Goal: Task Accomplishment & Management: Use online tool/utility

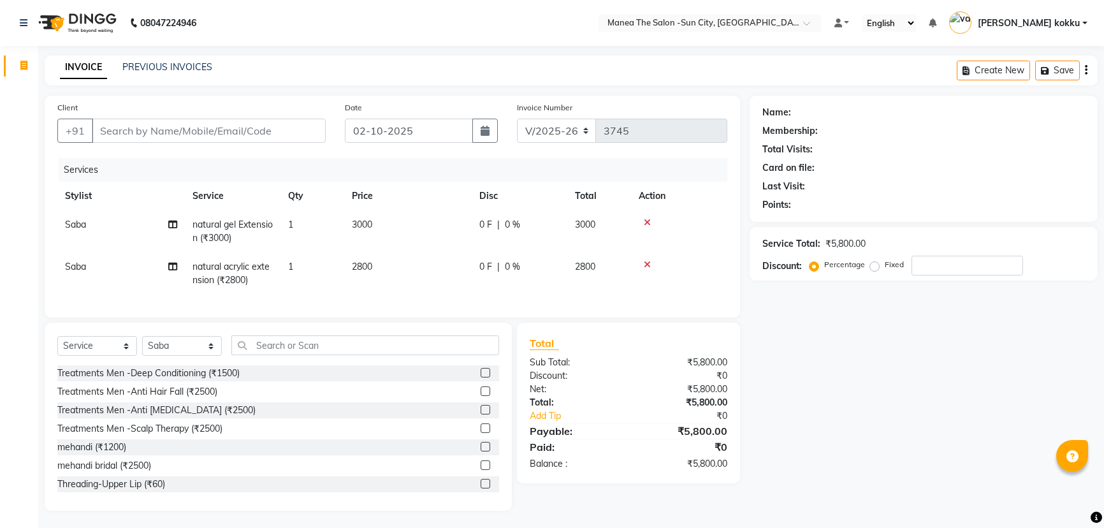
select select "5822"
select select "service"
select select "60378"
click at [230, 26] on nav "08047224946 Select Location × Manea The Salon -Sun City, Bandlaguda Default Pan…" at bounding box center [552, 23] width 1104 height 46
click at [353, 64] on div "INVOICE PREVIOUS INVOICES Create New Save" at bounding box center [571, 70] width 1053 height 30
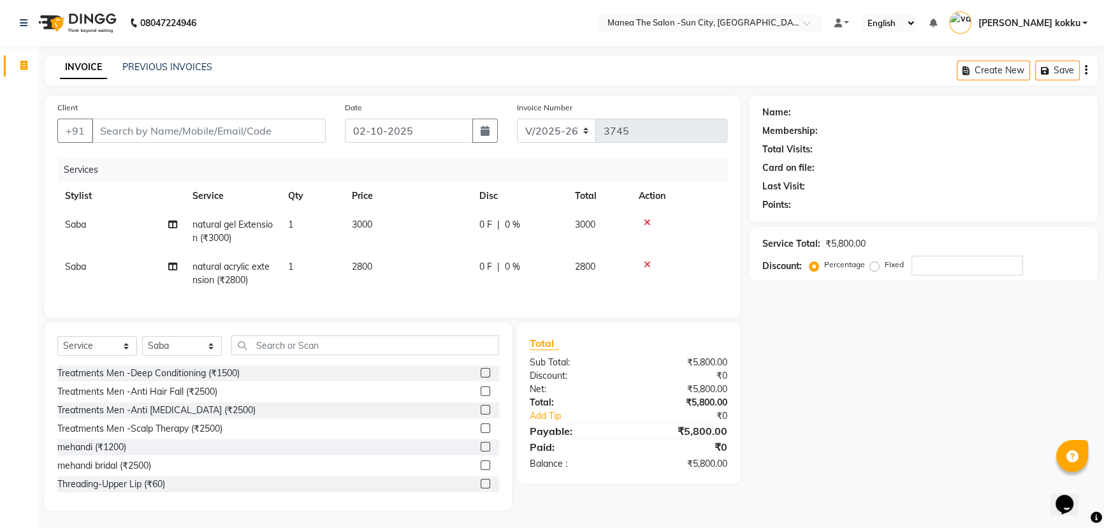
click at [362, 18] on nav "08047224946 Select Location × Manea The Salon -Sun City, Bandlaguda Default Pan…" at bounding box center [552, 23] width 1104 height 46
click at [648, 258] on icon at bounding box center [647, 262] width 7 height 9
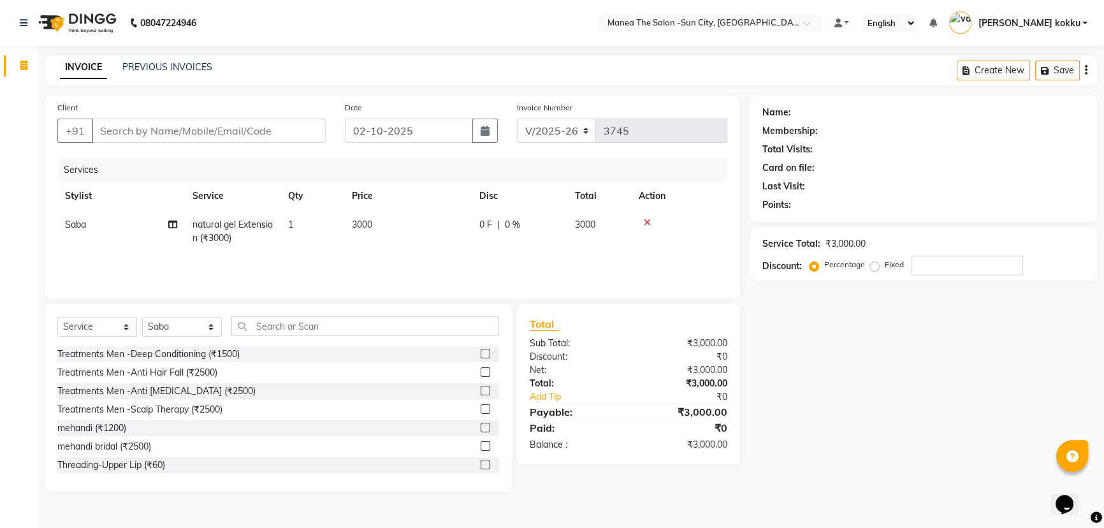
scroll to position [0, 0]
click at [256, 326] on input "text" at bounding box center [366, 326] width 271 height 20
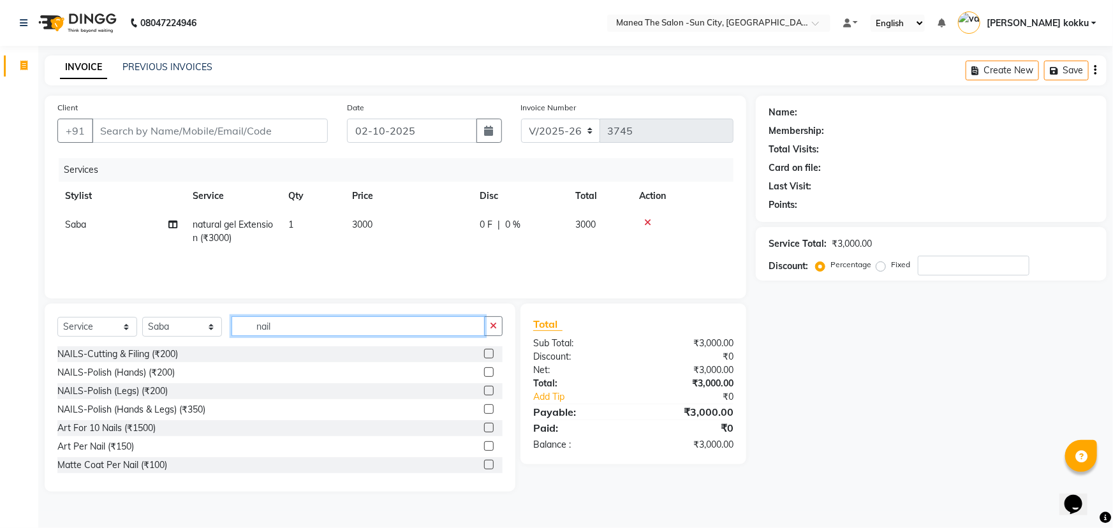
type input "nail"
click at [484, 462] on label at bounding box center [489, 465] width 10 height 10
click at [484, 462] on input "checkbox" at bounding box center [488, 465] width 8 height 8
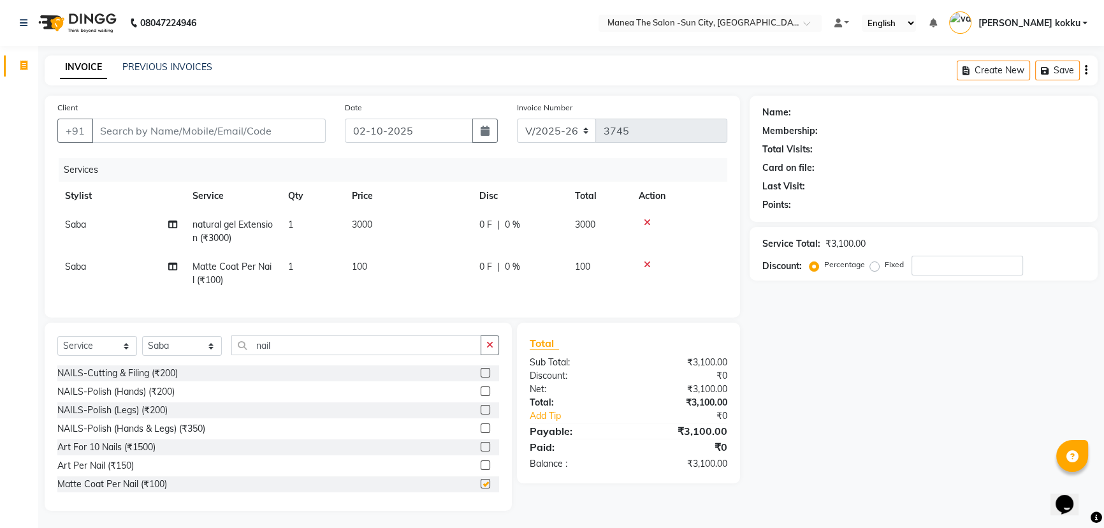
checkbox input "false"
click at [295, 268] on td "1" at bounding box center [313, 273] width 64 height 42
select select "60378"
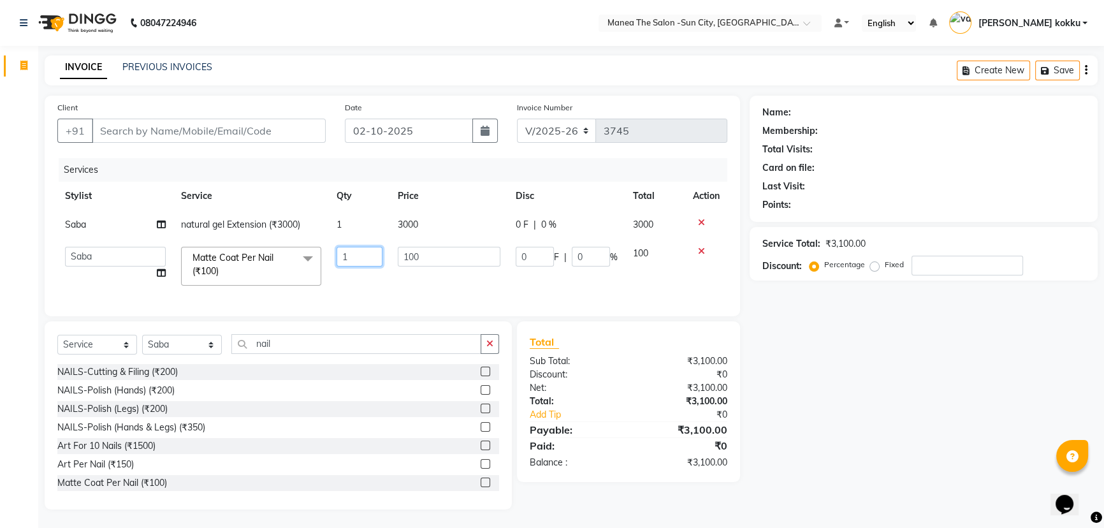
click at [354, 258] on input "1" at bounding box center [360, 257] width 46 height 20
type input "10"
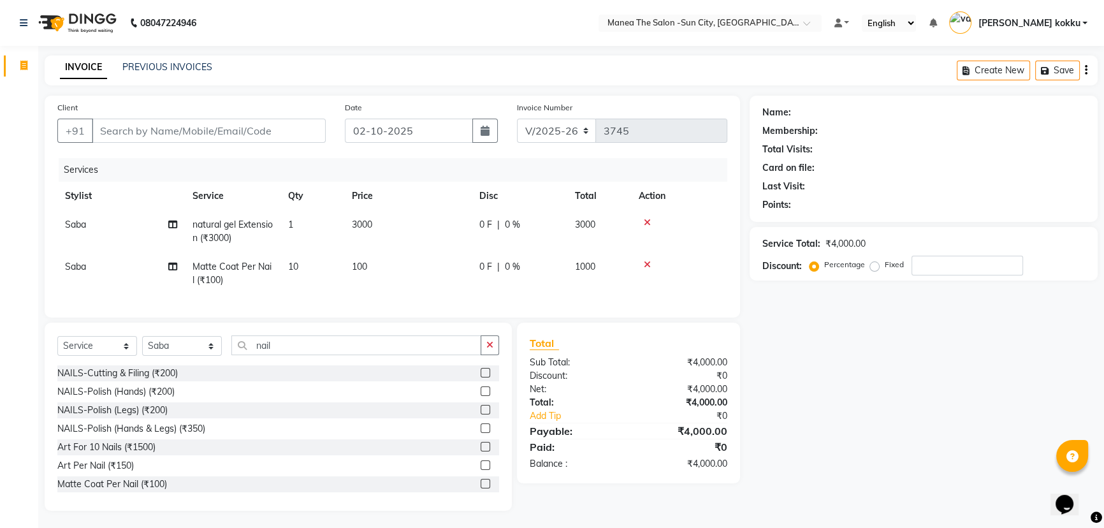
click at [492, 293] on tr "Saba Matte Coat Per Nail (₹100) 10 100 0 F | 0 % 1000" at bounding box center [392, 273] width 670 height 42
click at [220, 133] on input "Client" at bounding box center [209, 131] width 234 height 24
type input "8"
type input "0"
type input "8374520010"
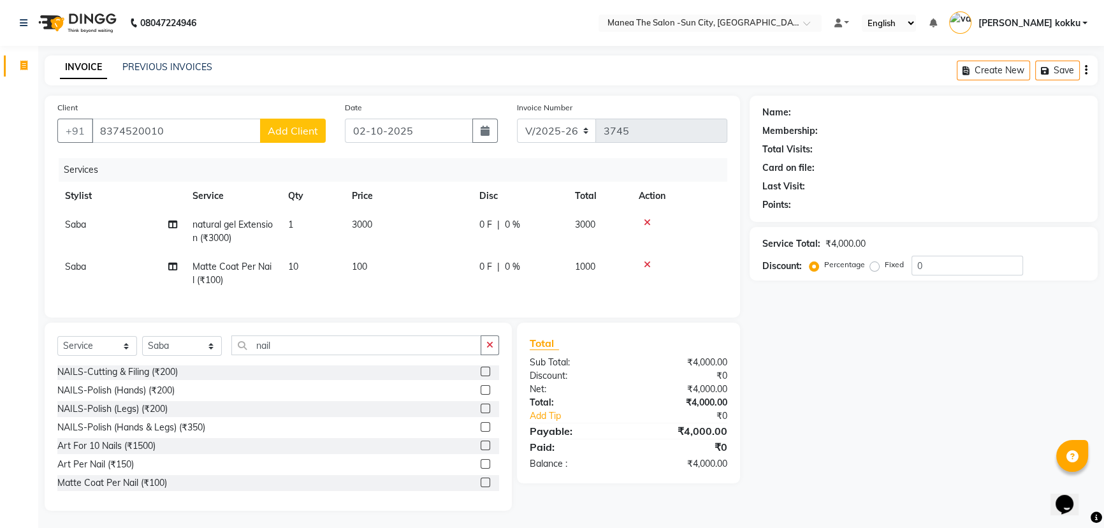
click at [280, 124] on span "Add Client" at bounding box center [293, 130] width 50 height 13
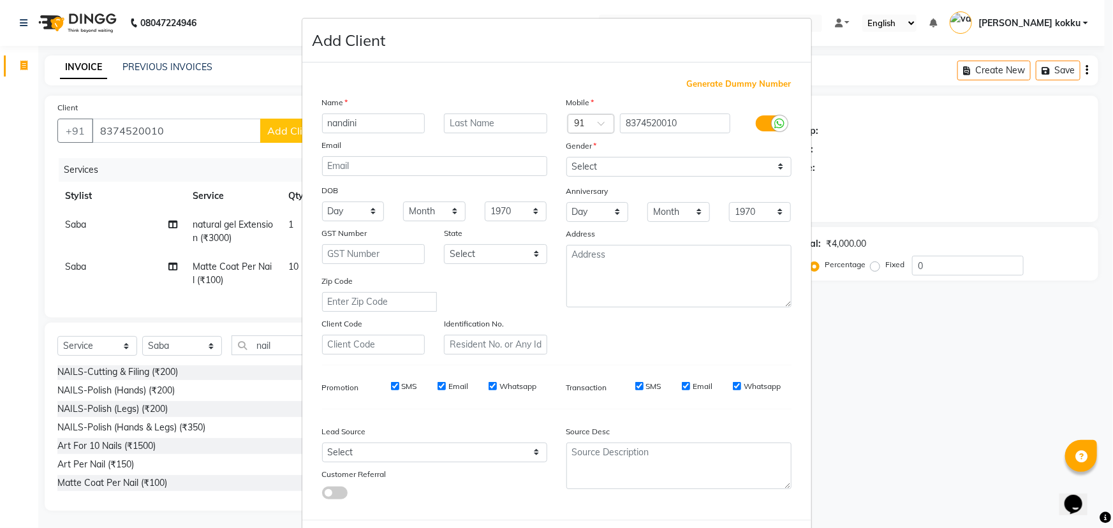
type input "nandini"
click at [577, 167] on select "Select Male Female Other Prefer Not To Say" at bounding box center [678, 167] width 225 height 20
select select "female"
click at [566, 157] on select "Select Male Female Other Prefer Not To Say" at bounding box center [678, 167] width 225 height 20
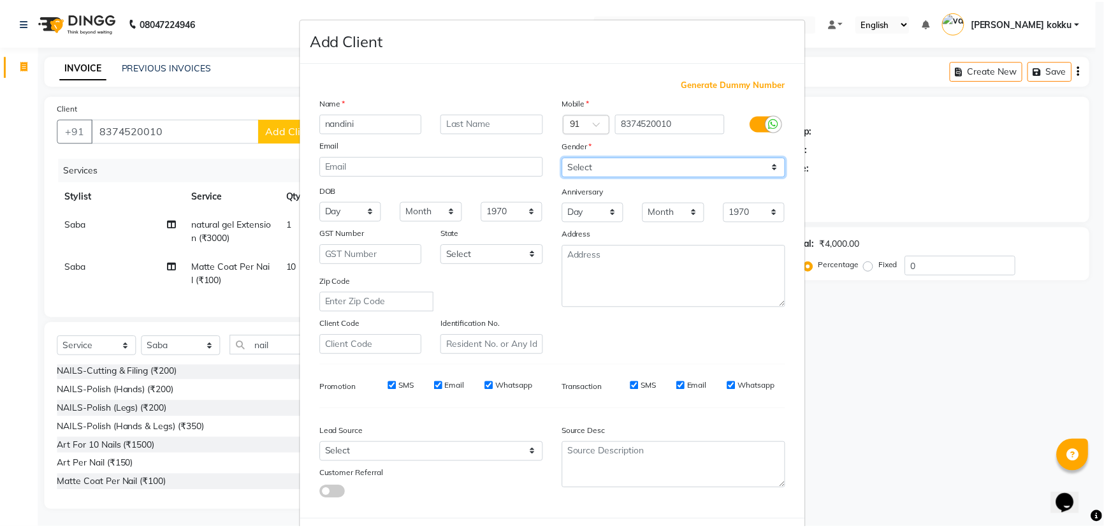
scroll to position [64, 0]
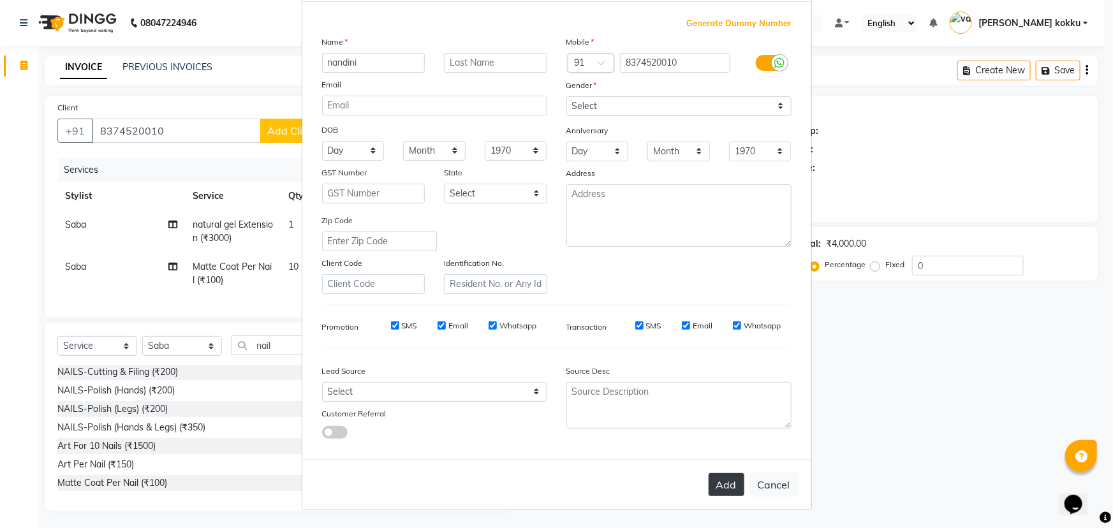
click at [710, 490] on button "Add" at bounding box center [726, 484] width 36 height 23
type input "83******10"
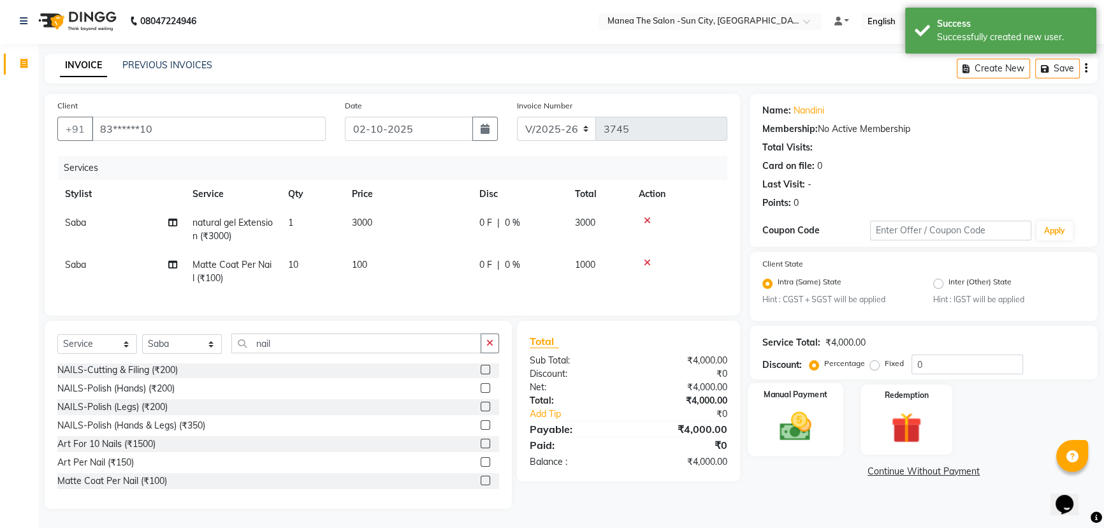
scroll to position [11, 0]
click at [810, 427] on img at bounding box center [796, 427] width 52 height 36
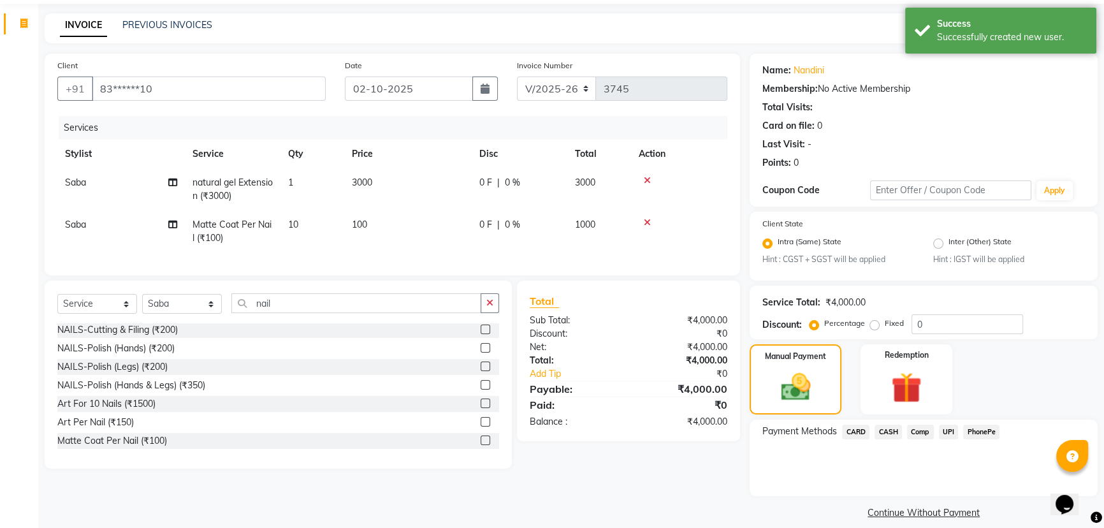
scroll to position [56, 0]
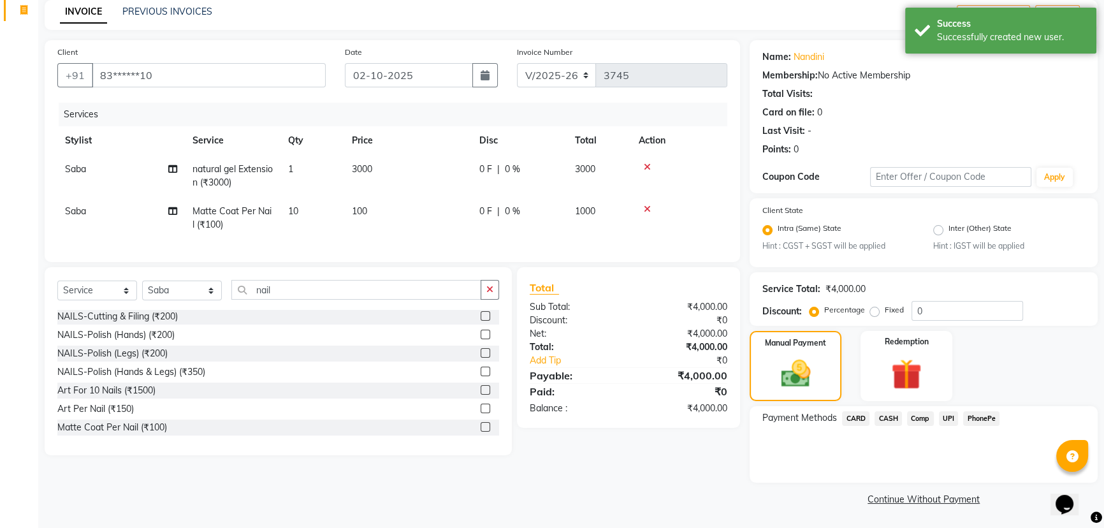
click at [947, 416] on span "UPI" at bounding box center [949, 418] width 20 height 15
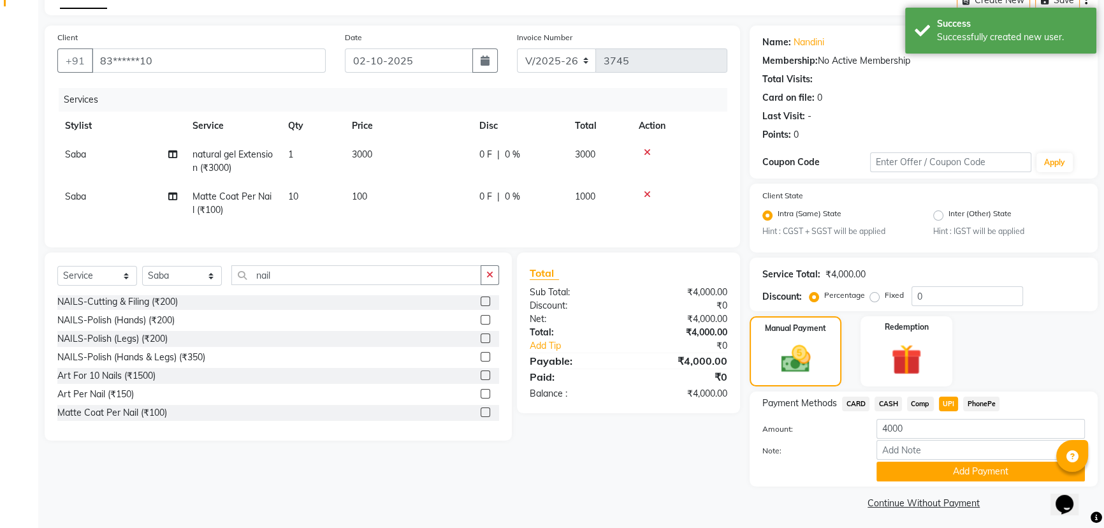
scroll to position [75, 0]
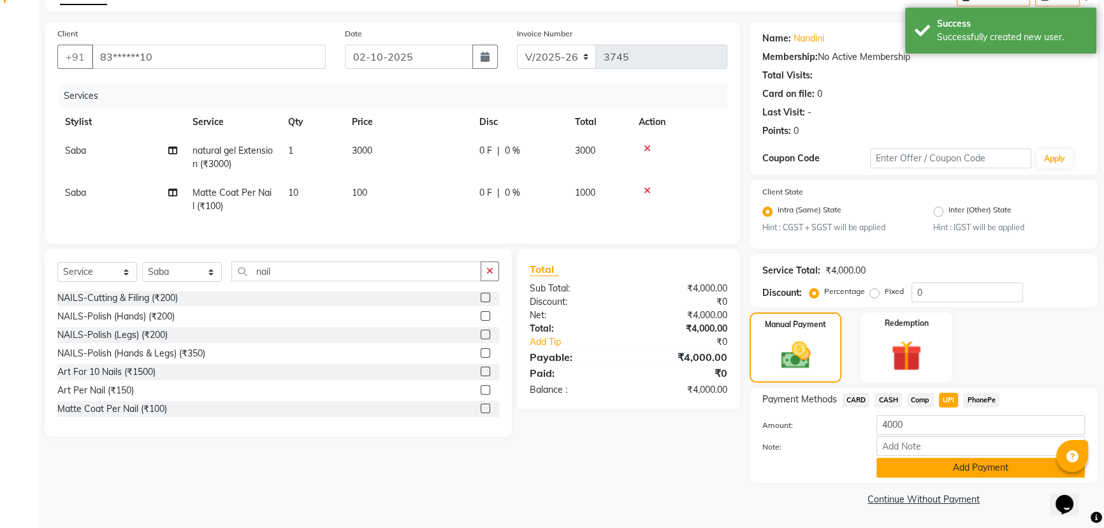
click at [929, 462] on button "Add Payment" at bounding box center [981, 468] width 208 height 20
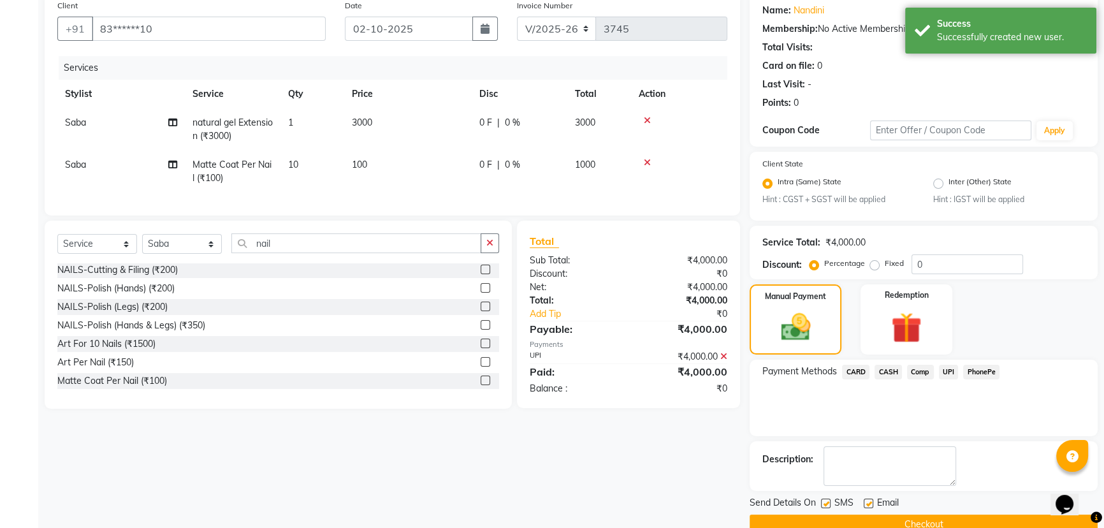
scroll to position [128, 0]
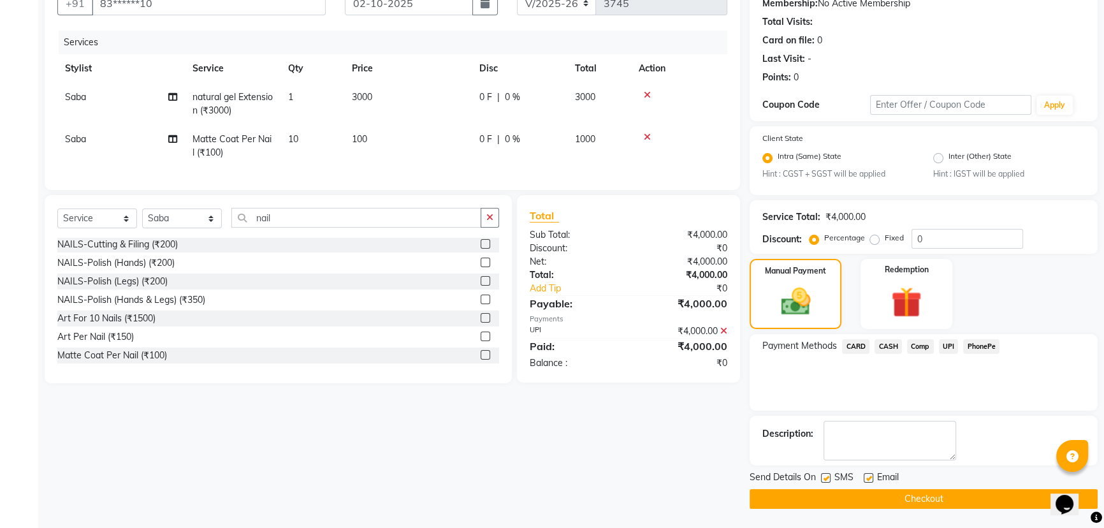
click at [826, 480] on label at bounding box center [826, 478] width 10 height 10
click at [826, 480] on input "checkbox" at bounding box center [825, 478] width 8 height 8
checkbox input "false"
click at [829, 504] on button "Checkout" at bounding box center [924, 499] width 348 height 20
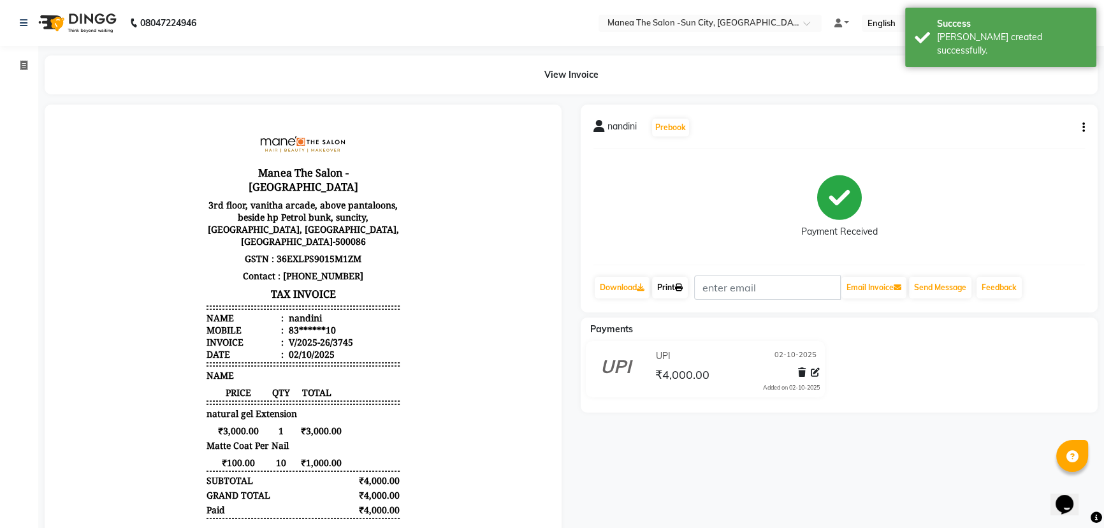
click at [671, 293] on link "Print" at bounding box center [670, 288] width 36 height 22
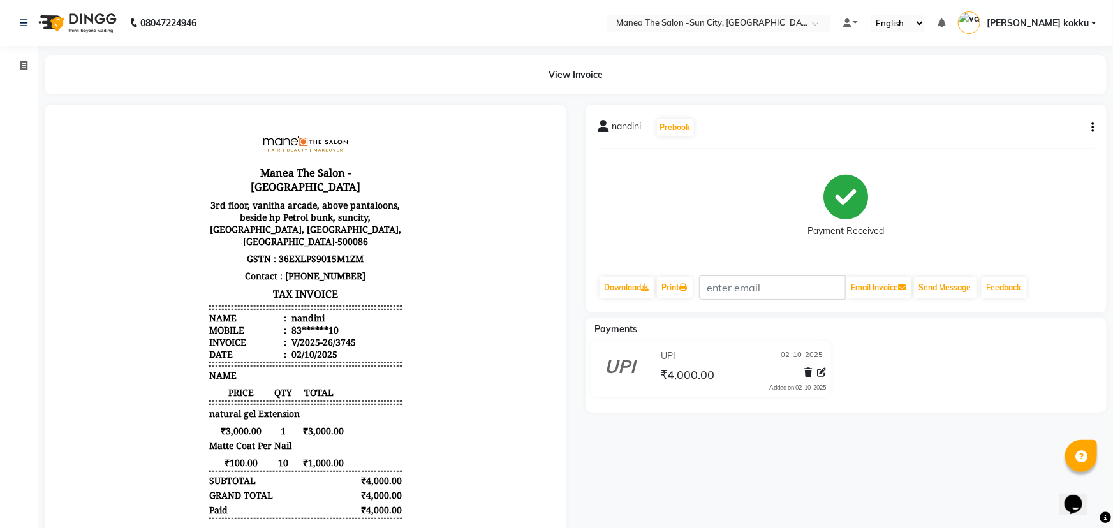
select select "5822"
select select "service"
drag, startPoint x: 19, startPoint y: 63, endPoint x: 192, endPoint y: 1, distance: 183.7
click at [20, 63] on icon at bounding box center [23, 66] width 7 height 10
select select "5822"
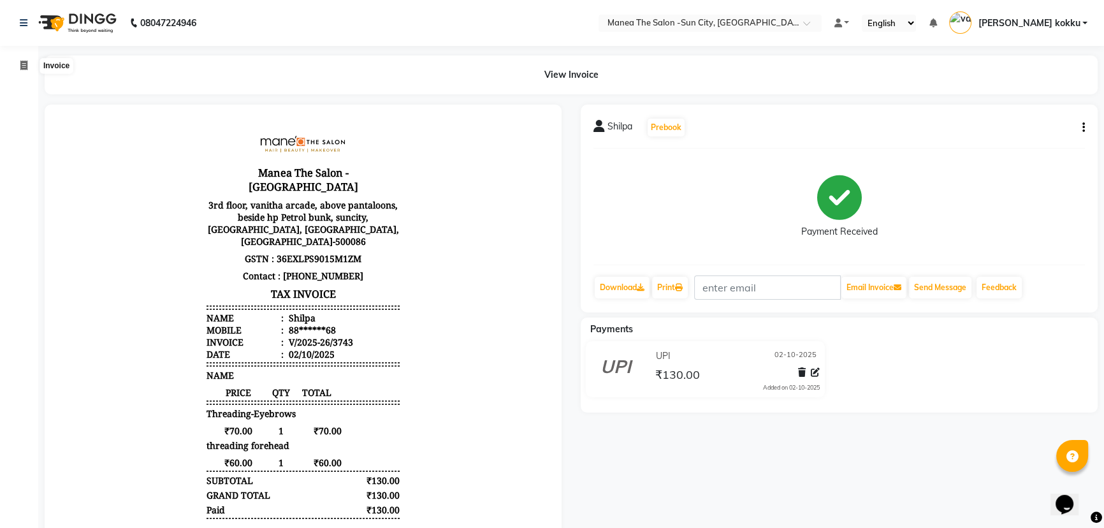
select select "service"
